Goal: Navigation & Orientation: Find specific page/section

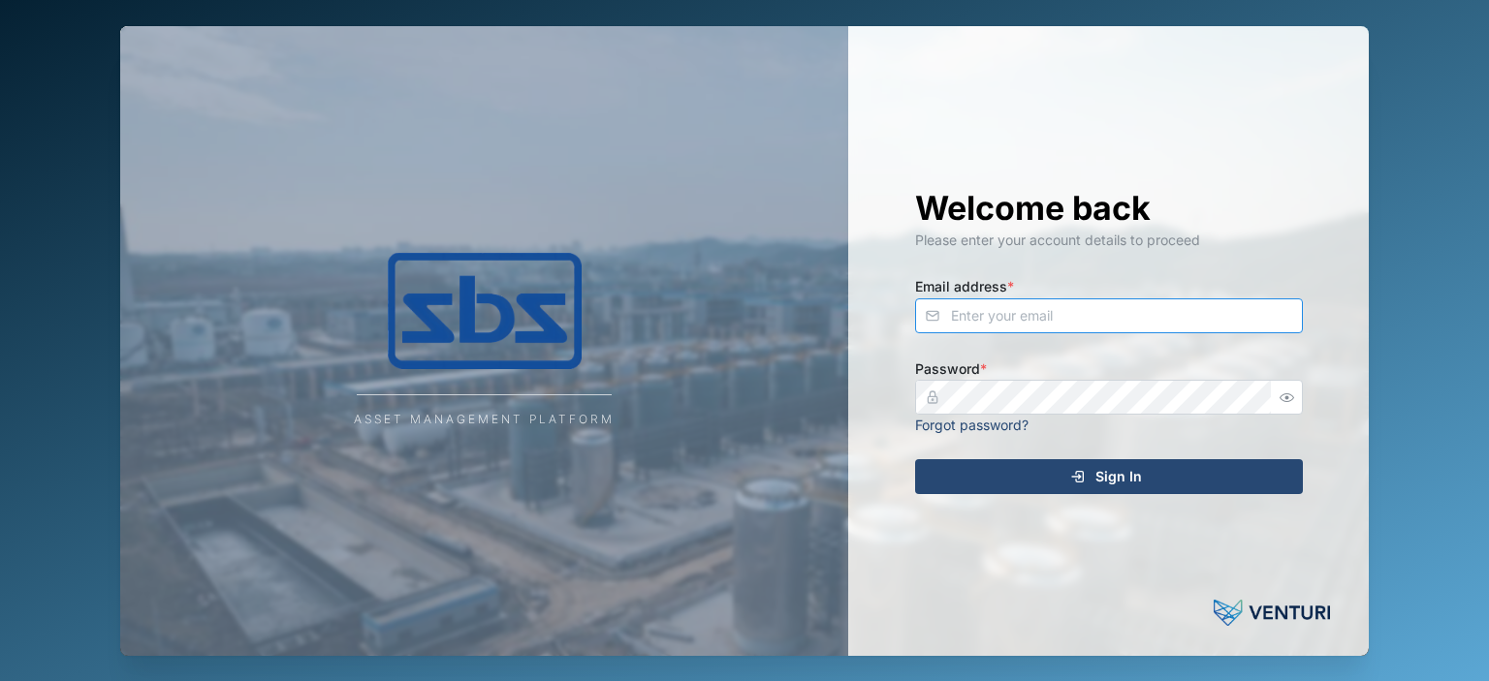
click at [964, 312] on input "Email address *" at bounding box center [1109, 316] width 388 height 35
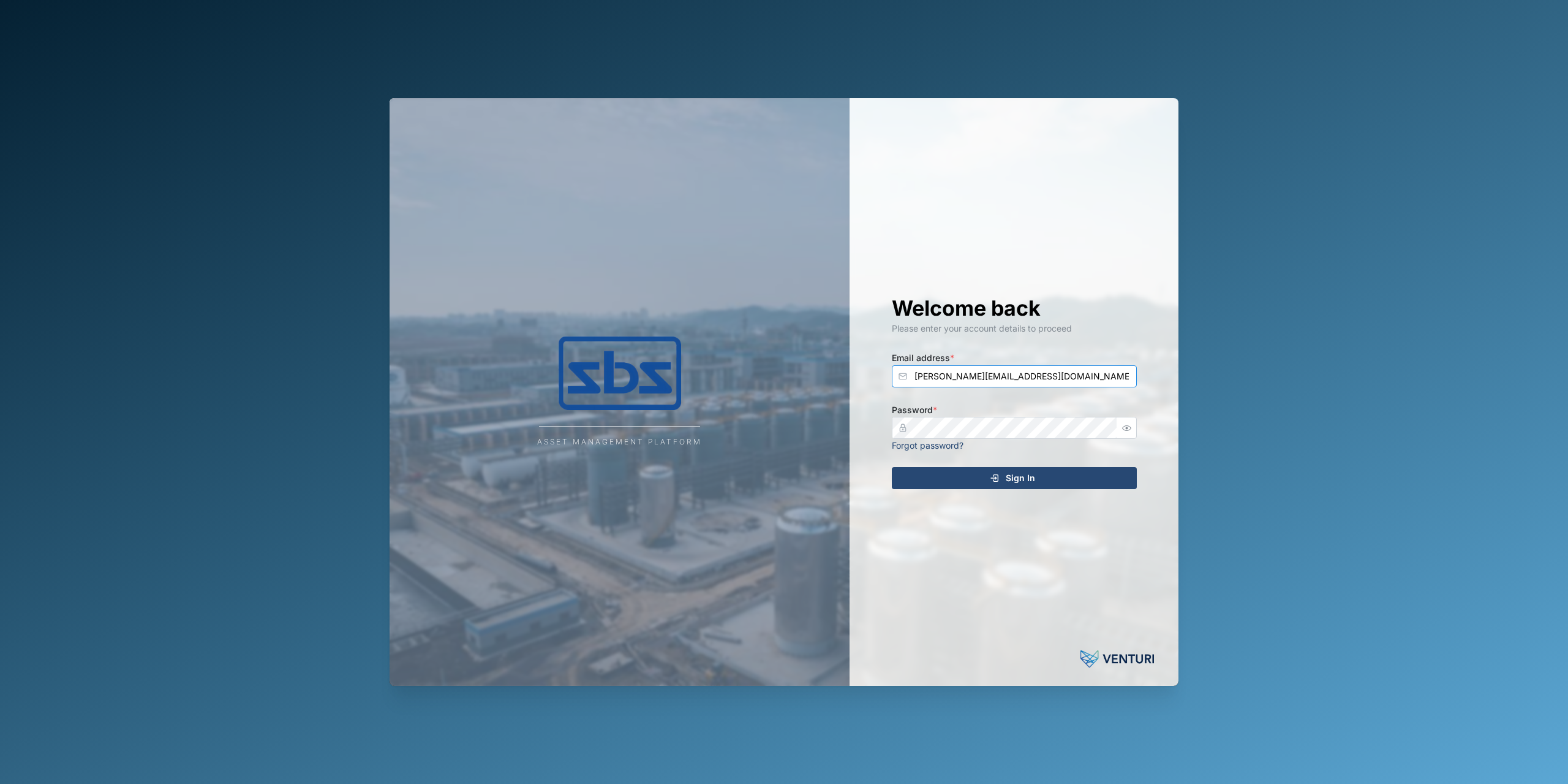
type input "[PERSON_NAME][EMAIL_ADDRESS][DOMAIN_NAME]"
click at [940, 430] on span "Sign In" at bounding box center [1020, 477] width 30 height 21
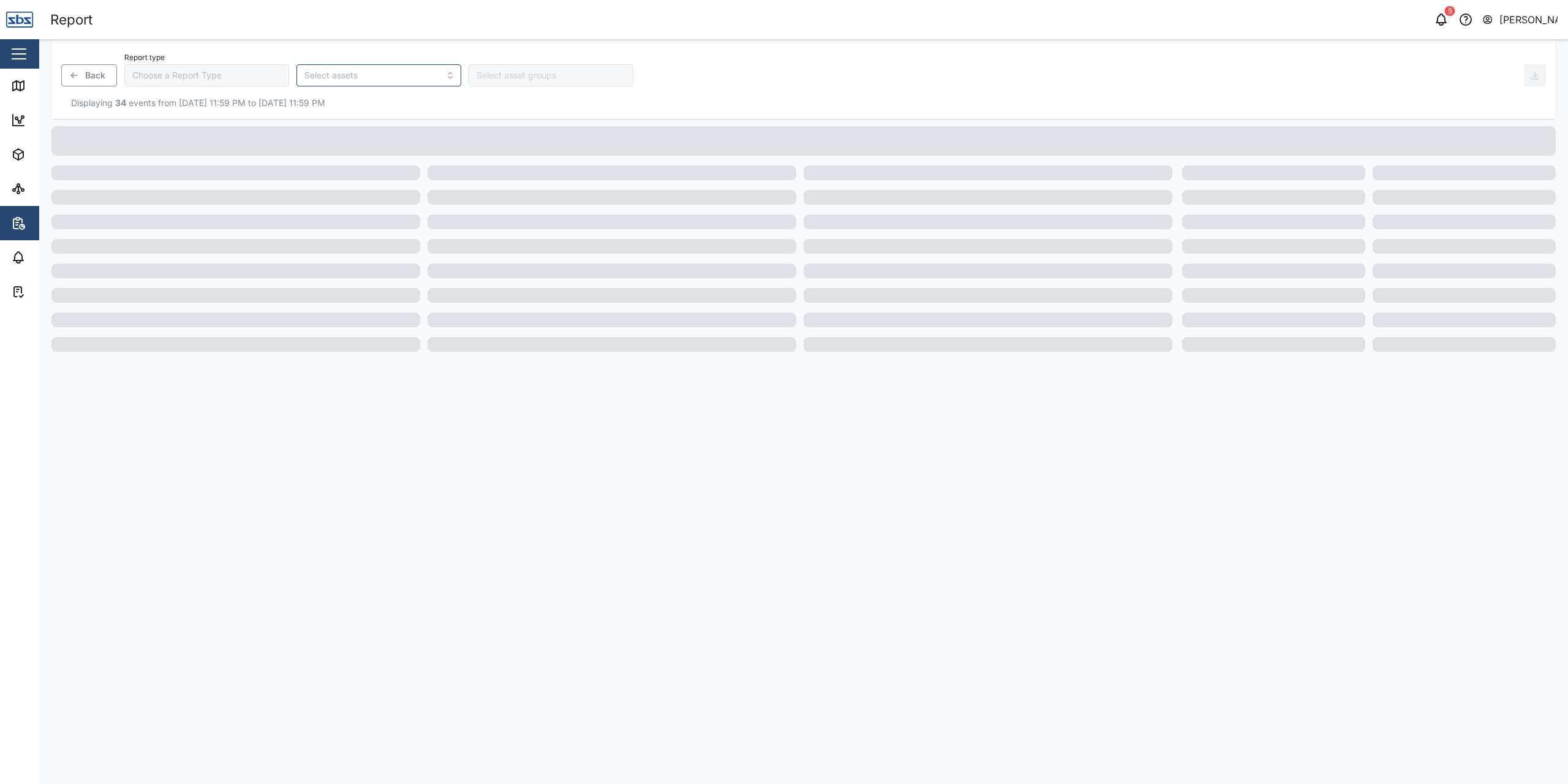
type input "Trip History"
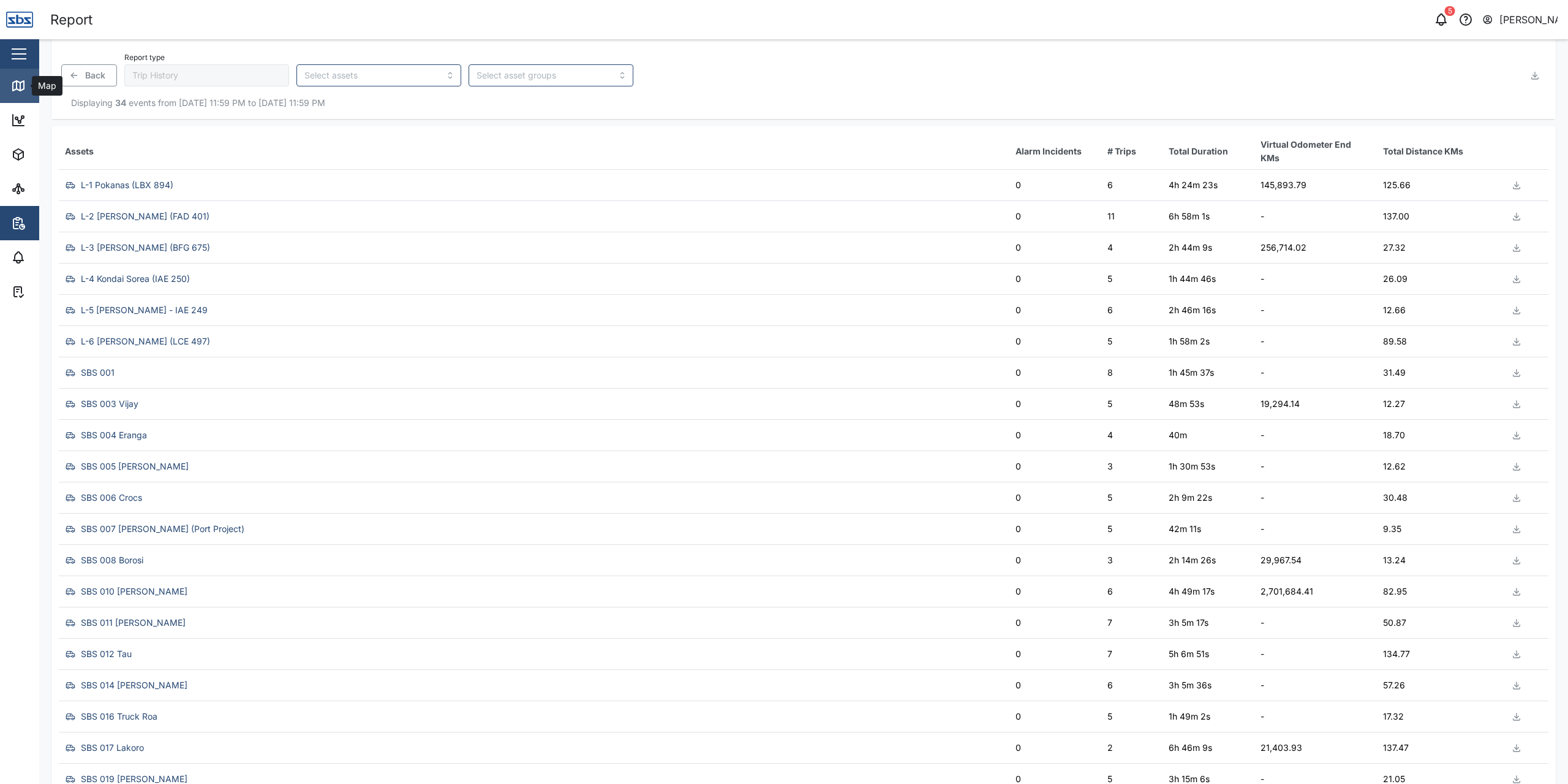
click at [28, 86] on div "Map" at bounding box center [35, 85] width 49 height 15
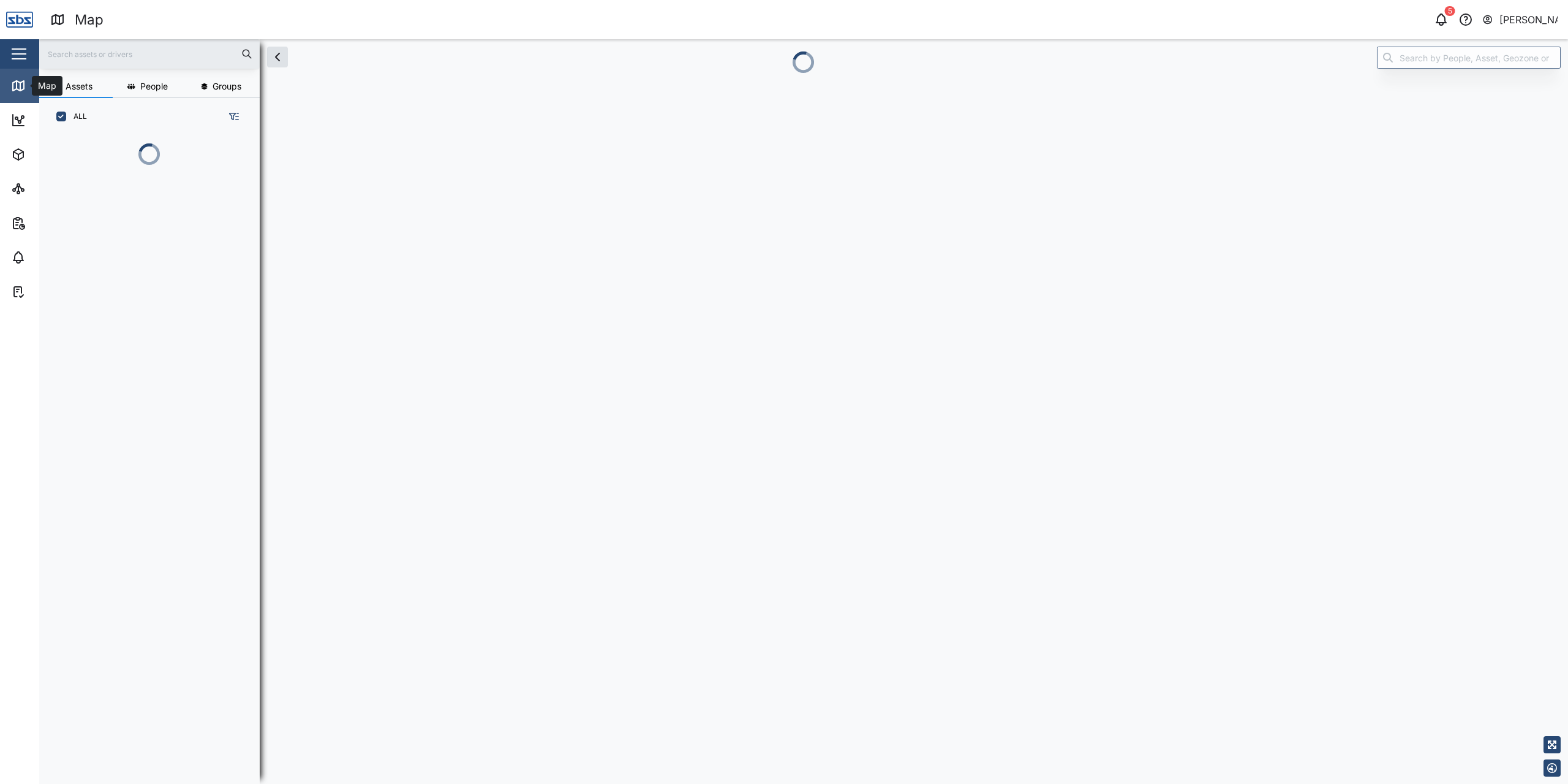
scroll to position [581, 191]
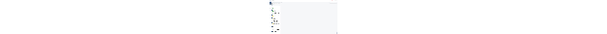
scroll to position [1002, 302]
